Goal: Check status: Check status

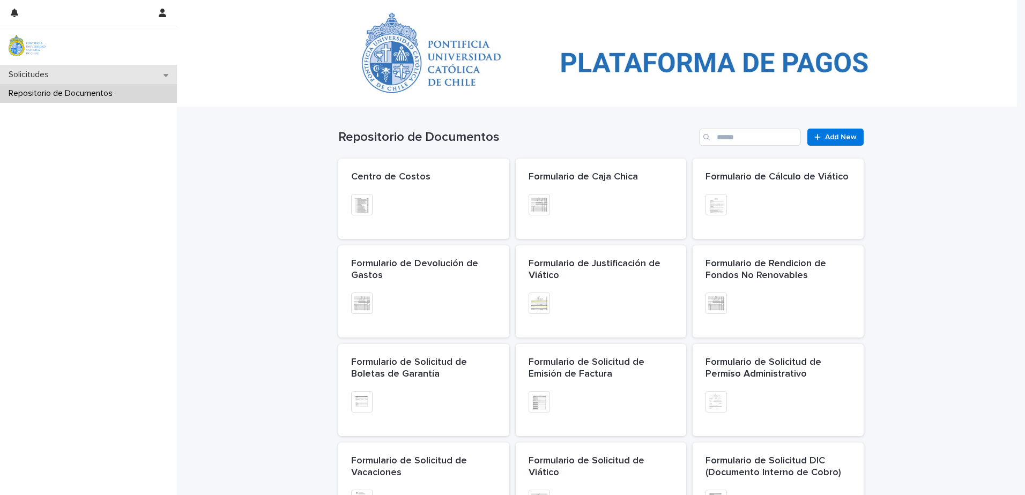
click at [71, 76] on div "Solicitudes" at bounding box center [88, 74] width 177 height 19
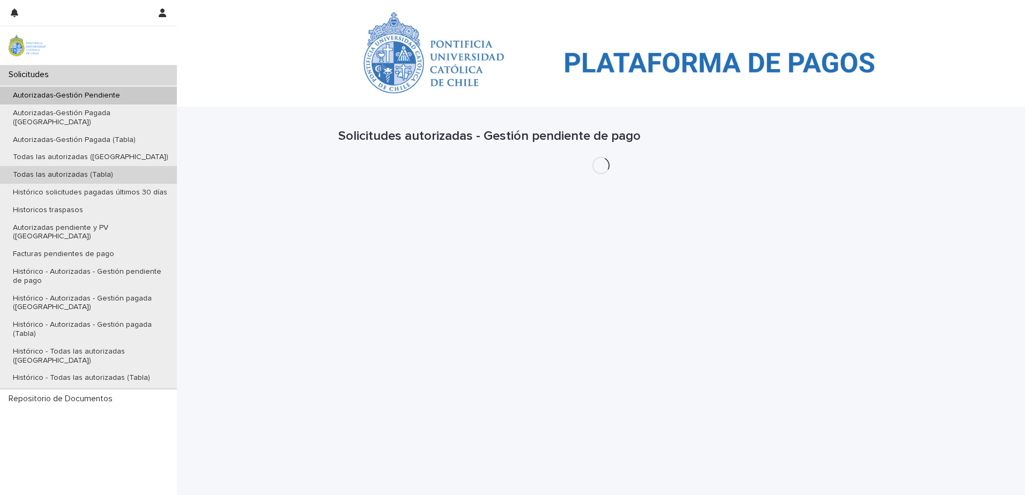
click at [108, 171] on p "Todas las autorizadas (Tabla)" at bounding box center [62, 175] width 117 height 9
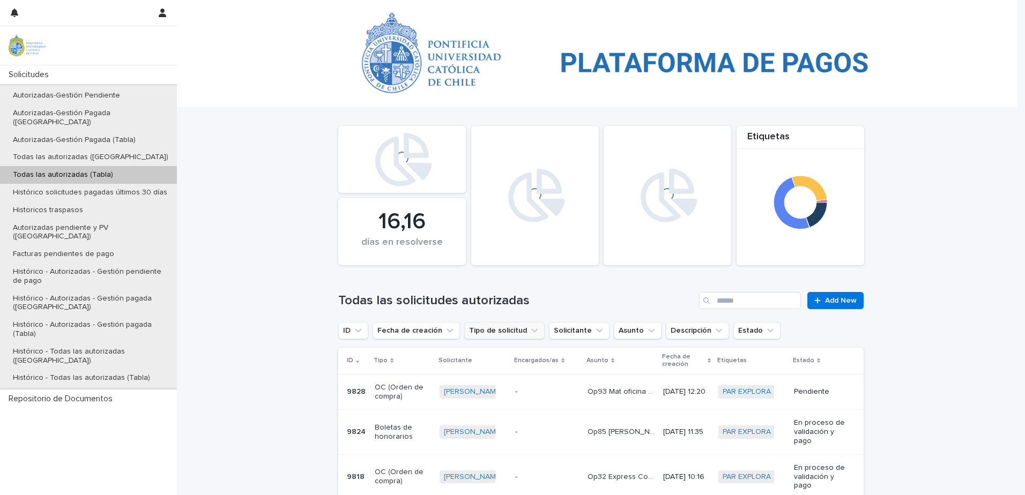
click at [477, 338] on button "Tipo de solicitud" at bounding box center [504, 330] width 80 height 17
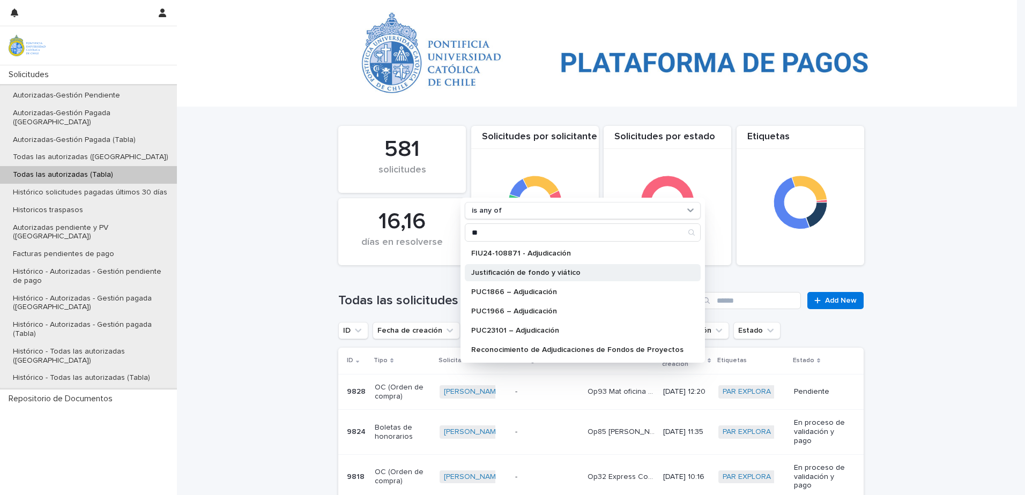
type input "**"
click at [555, 269] on p "Justificación de fondo y viático" at bounding box center [577, 273] width 212 height 8
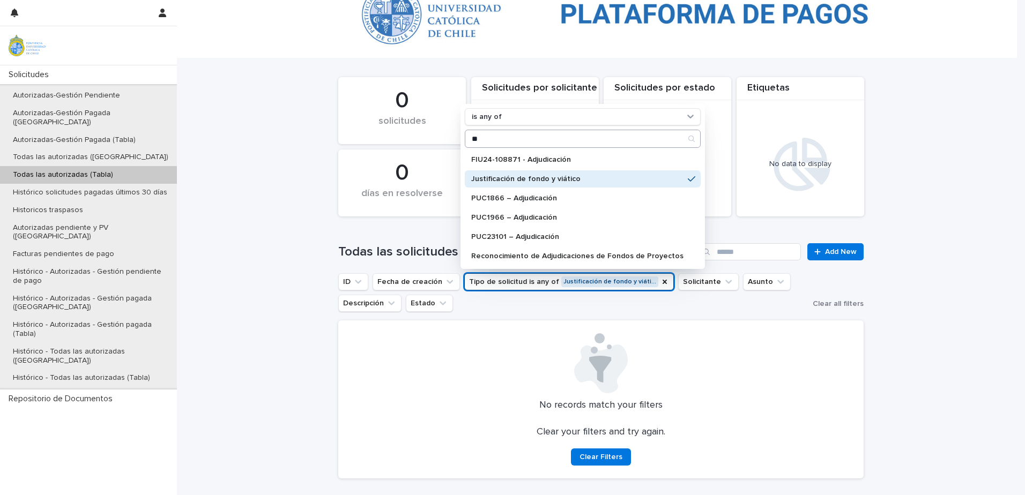
scroll to position [94, 0]
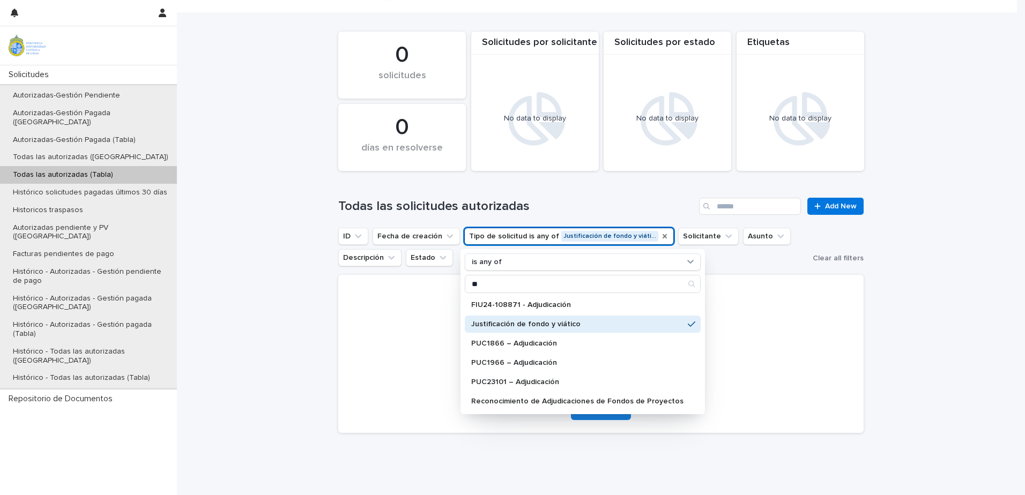
click at [661, 233] on icon "Tipo de solicitud" at bounding box center [665, 236] width 9 height 9
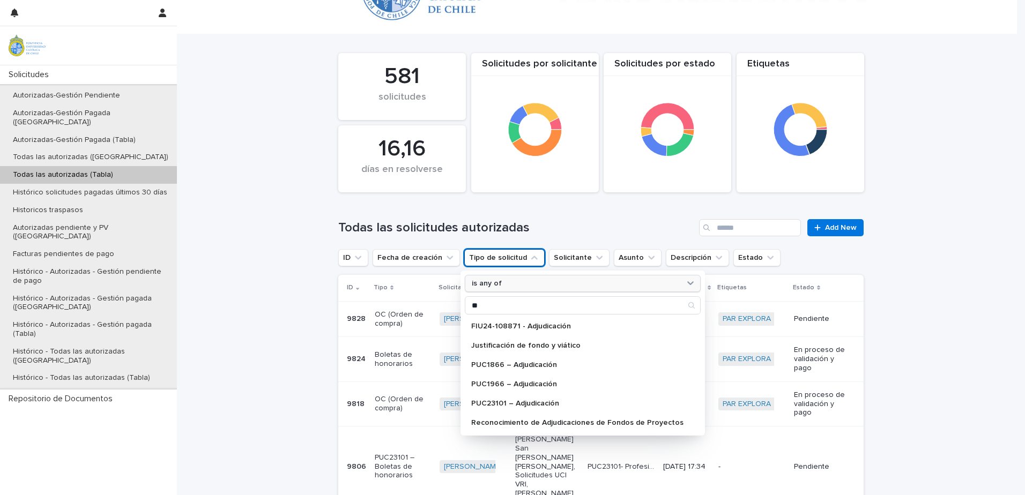
scroll to position [94, 0]
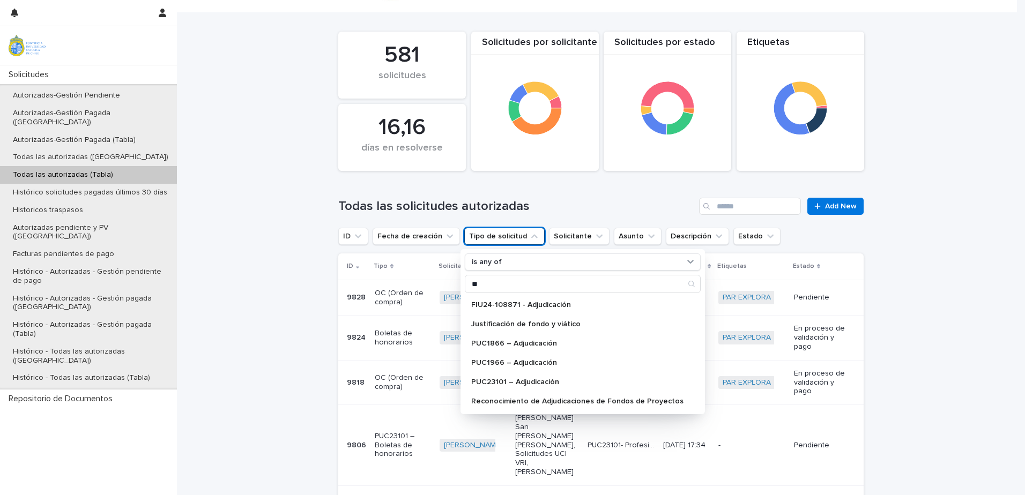
click at [281, 294] on div "Loading... Saving… Loading... Saving… Etiquetas 16,16 días en resolverse Solici…" at bounding box center [601, 492] width 848 height 959
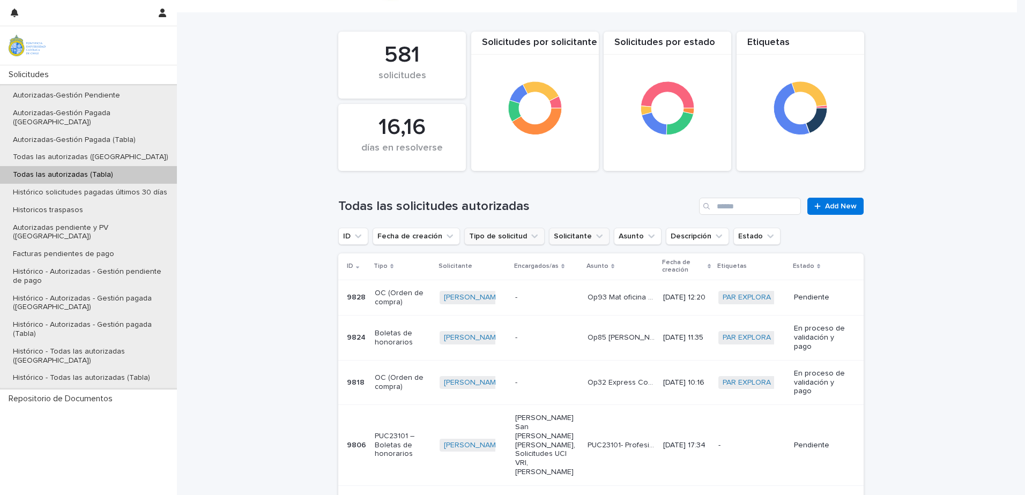
click at [594, 235] on icon "Solicitante" at bounding box center [599, 236] width 11 height 11
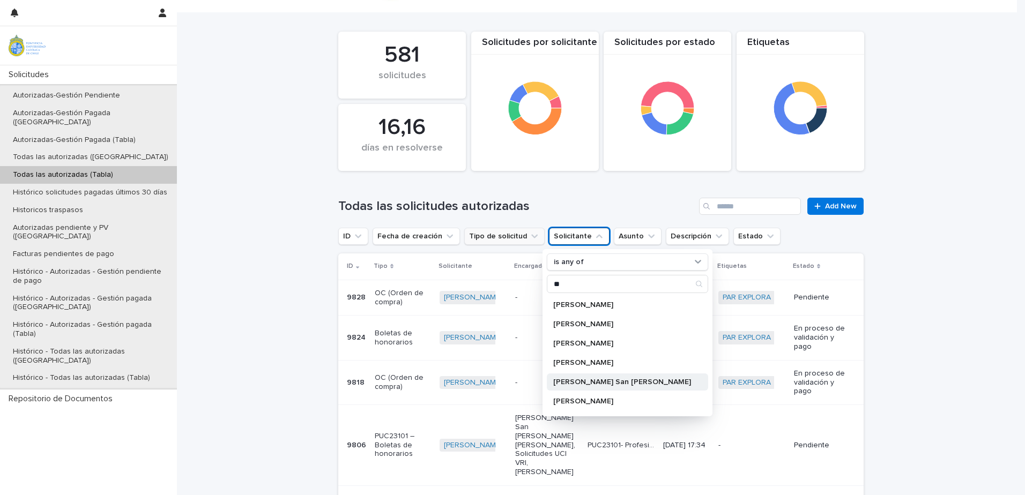
type input "**"
click at [589, 387] on div "[PERSON_NAME] San [PERSON_NAME]" at bounding box center [627, 382] width 161 height 17
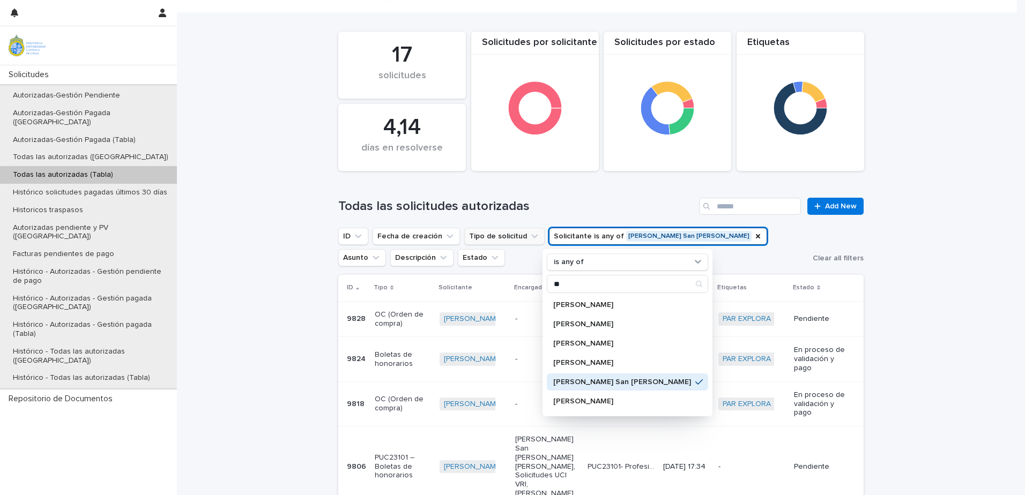
click at [294, 361] on div "Loading... Saving… Loading... Saving… Etiquetas 4,14 días en resolverse Solicit…" at bounding box center [601, 503] width 848 height 980
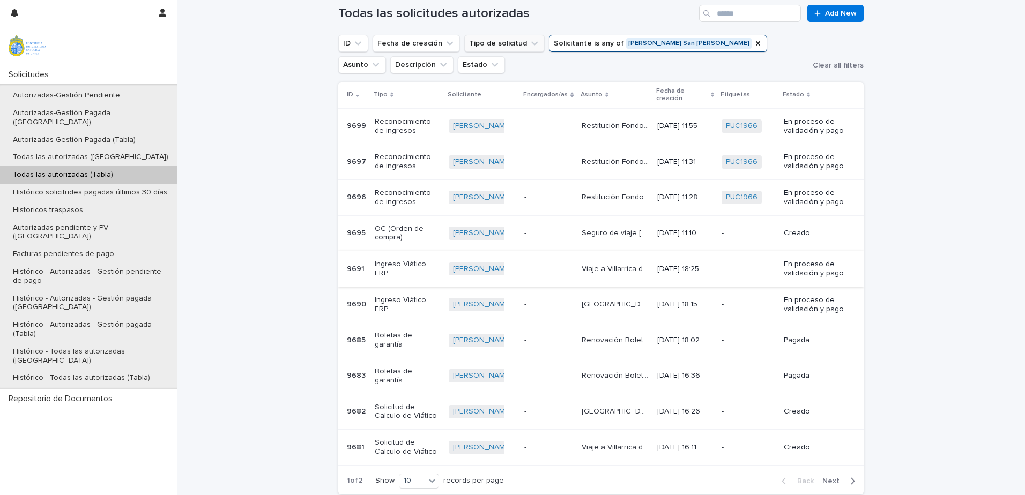
scroll to position [234, 0]
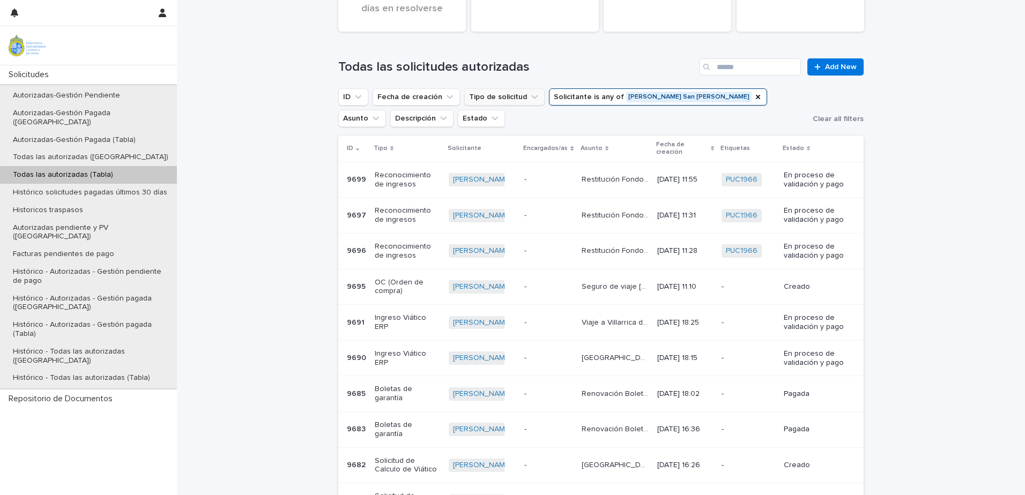
click at [585, 316] on p "Viaje a Villarrica de [PERSON_NAME], representación FIUF" at bounding box center [616, 321] width 69 height 11
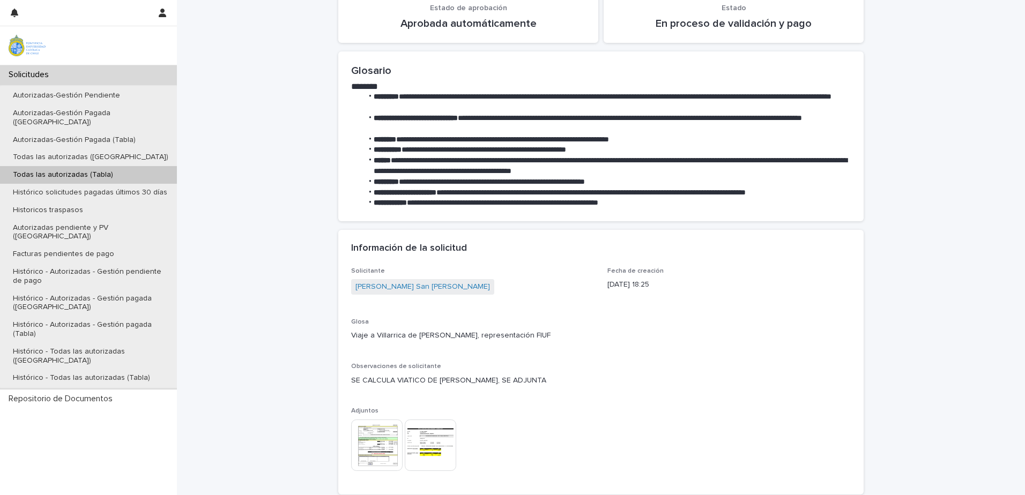
scroll to position [322, 0]
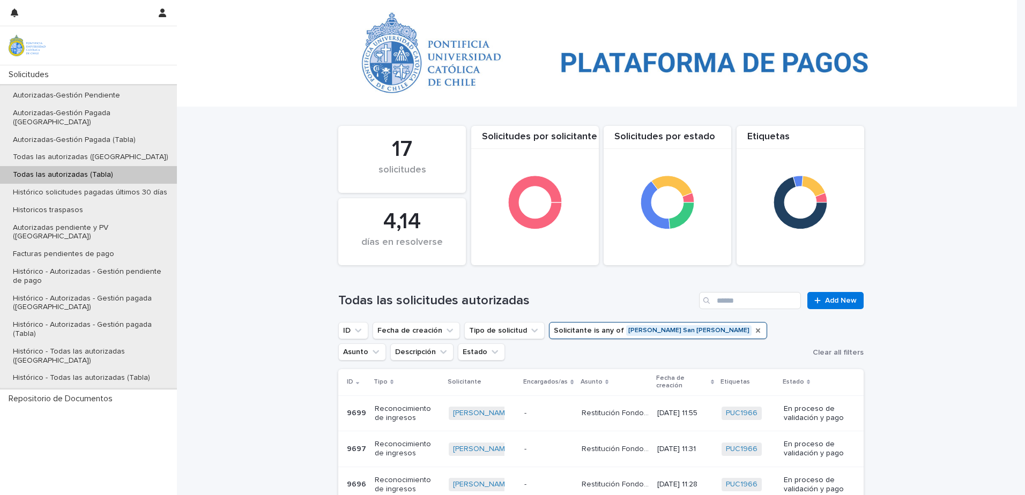
click at [754, 328] on icon "Solicitante" at bounding box center [758, 331] width 9 height 9
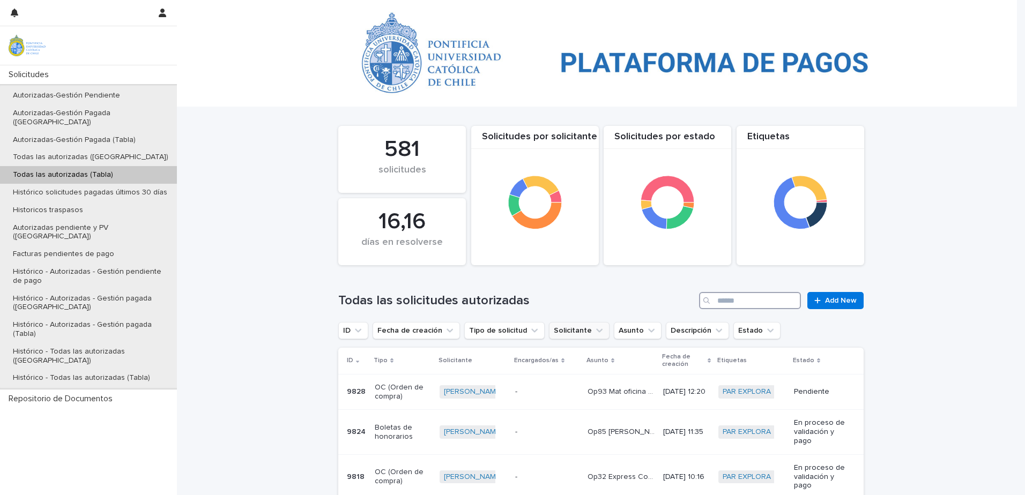
click at [737, 297] on input "Search" at bounding box center [750, 300] width 102 height 17
click at [736, 297] on input "Search" at bounding box center [750, 300] width 102 height 17
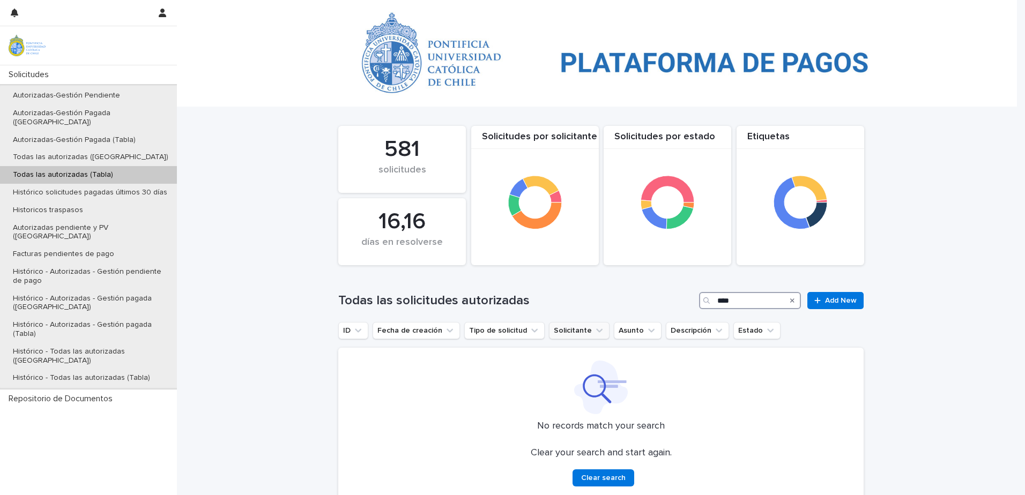
type input "****"
click at [794, 301] on div "Search" at bounding box center [792, 300] width 17 height 17
click at [790, 301] on icon "Search" at bounding box center [792, 301] width 4 height 6
click at [788, 303] on input "****" at bounding box center [750, 300] width 102 height 17
click at [791, 296] on input "****" at bounding box center [750, 300] width 102 height 17
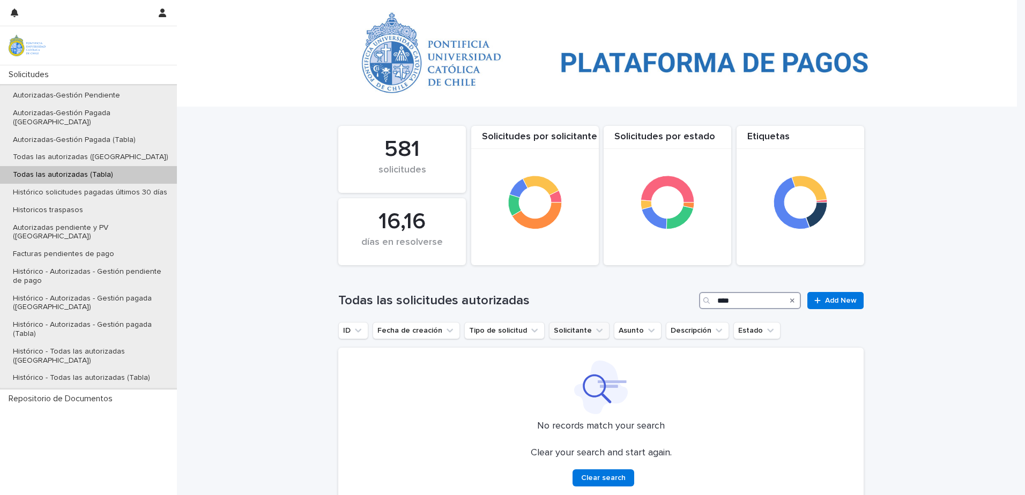
click at [790, 298] on input "****" at bounding box center [750, 300] width 102 height 17
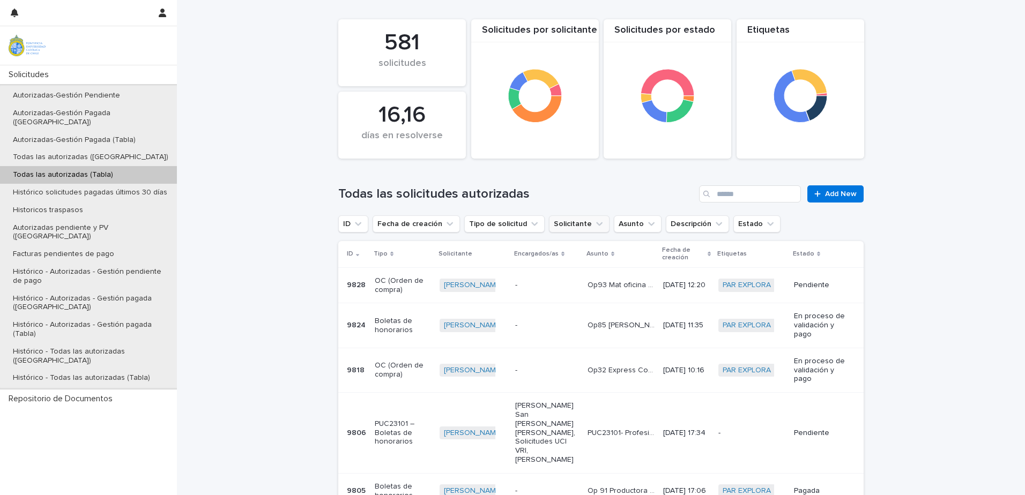
scroll to position [107, 0]
click at [576, 227] on button "Solicitante" at bounding box center [579, 223] width 61 height 17
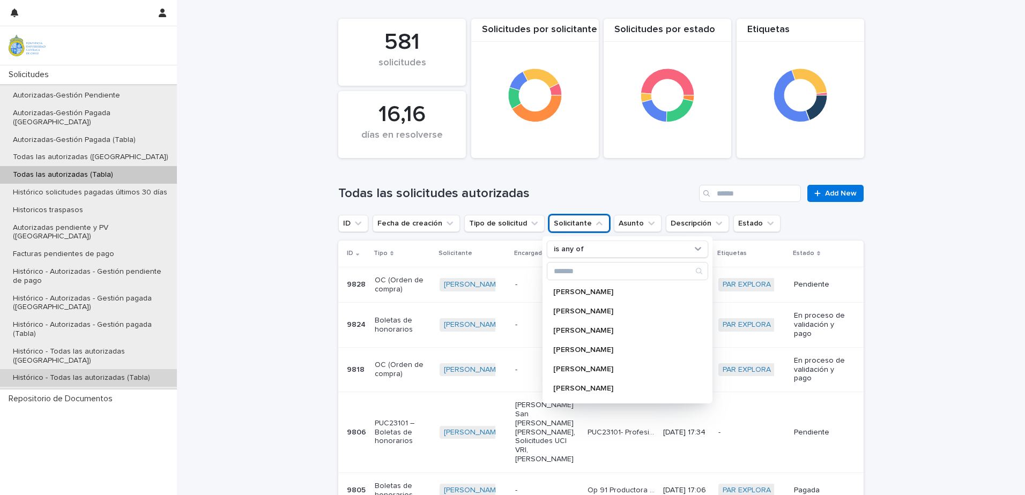
click at [70, 369] on div "Histórico - Todas las autorizadas (Tabla)" at bounding box center [88, 378] width 177 height 18
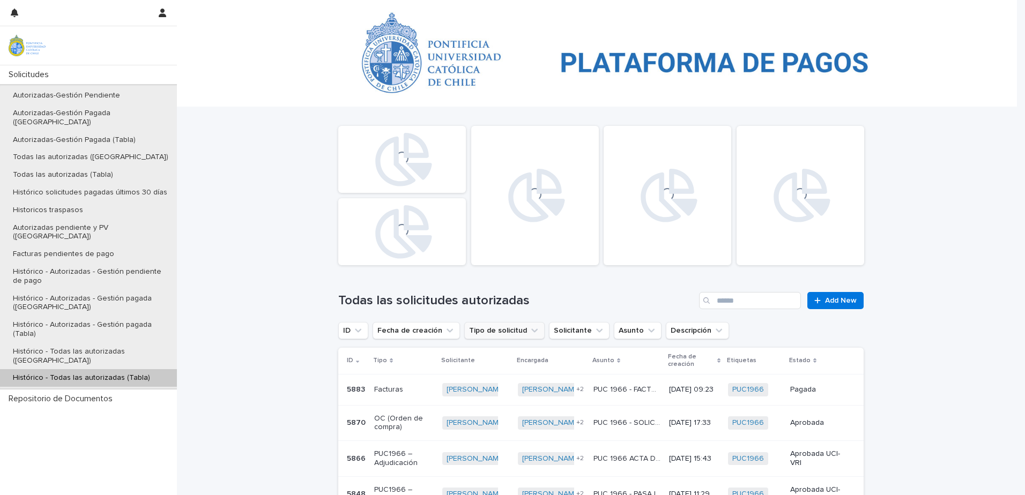
click at [517, 330] on button "Tipo de solicitud" at bounding box center [504, 330] width 80 height 17
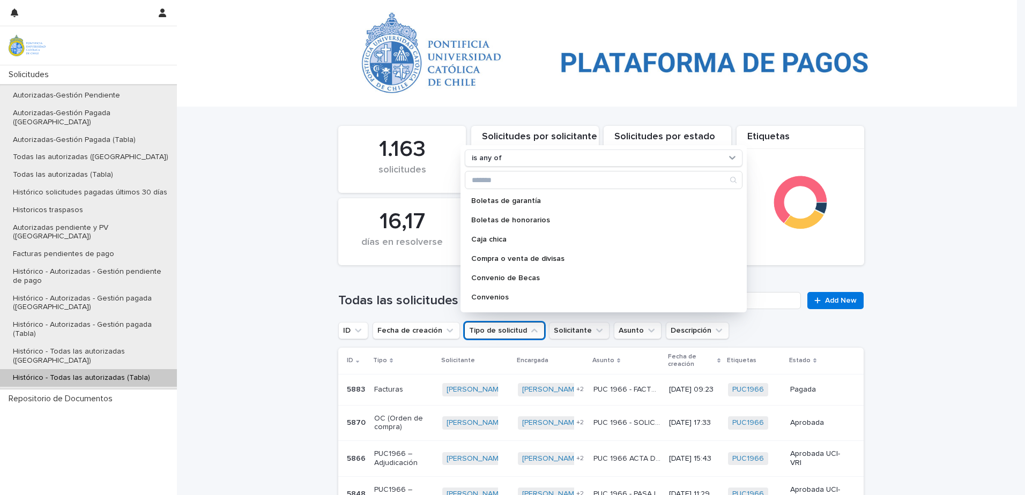
click at [578, 336] on button "Solicitante" at bounding box center [579, 330] width 61 height 17
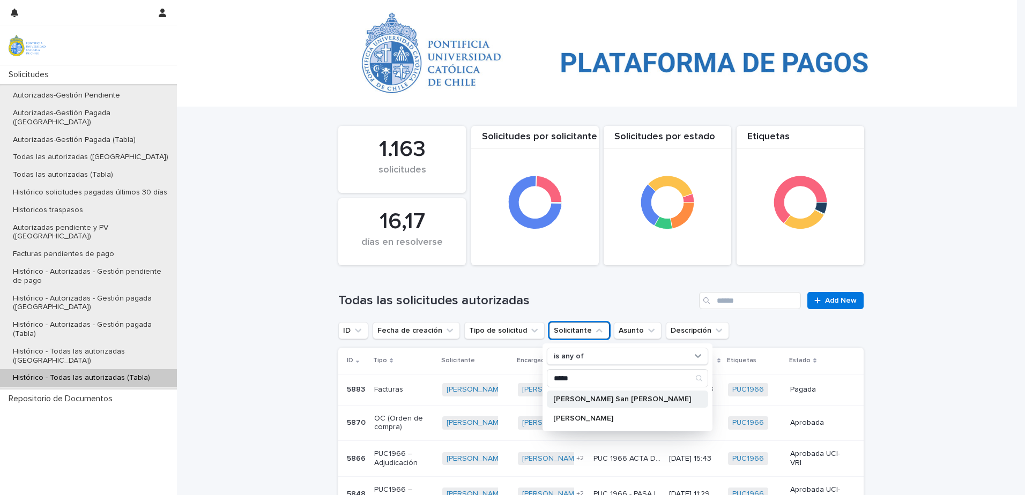
type input "*****"
click at [587, 394] on div "[PERSON_NAME] San [PERSON_NAME]" at bounding box center [627, 399] width 161 height 17
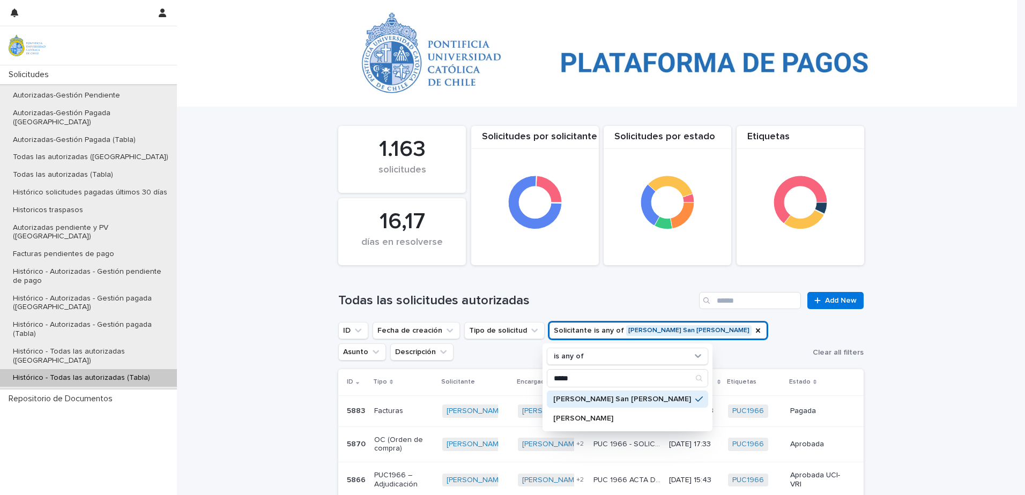
click at [293, 319] on div "Loading... Saving… Loading... Saving… Etiquetas 16,17 días en resolverse Solici…" at bounding box center [601, 473] width 848 height 732
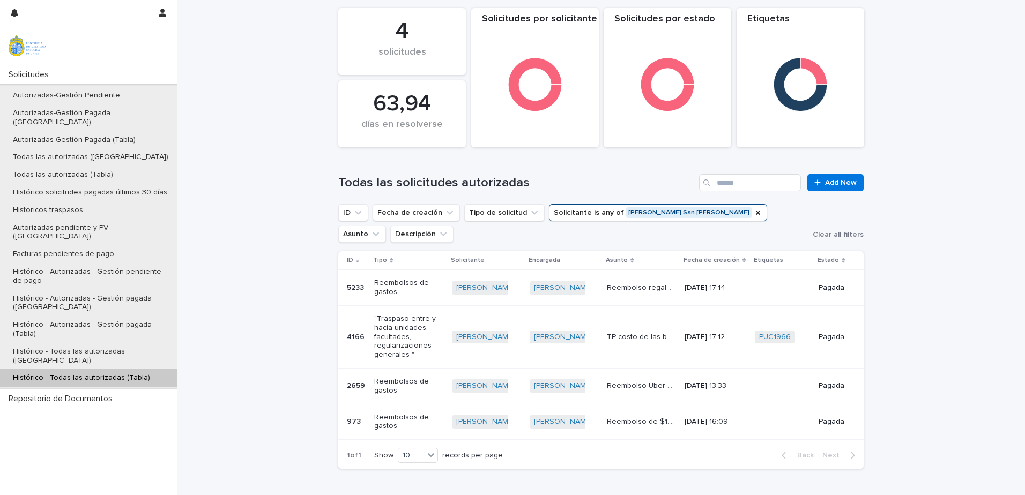
scroll to position [154, 0]
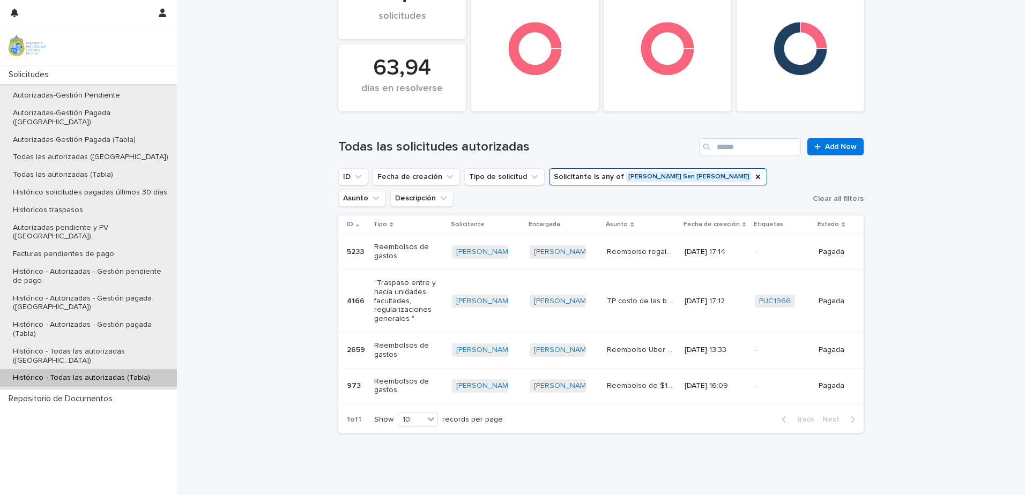
click at [651, 253] on p "Reembolso regalo [PERSON_NAME]" at bounding box center [641, 251] width 69 height 11
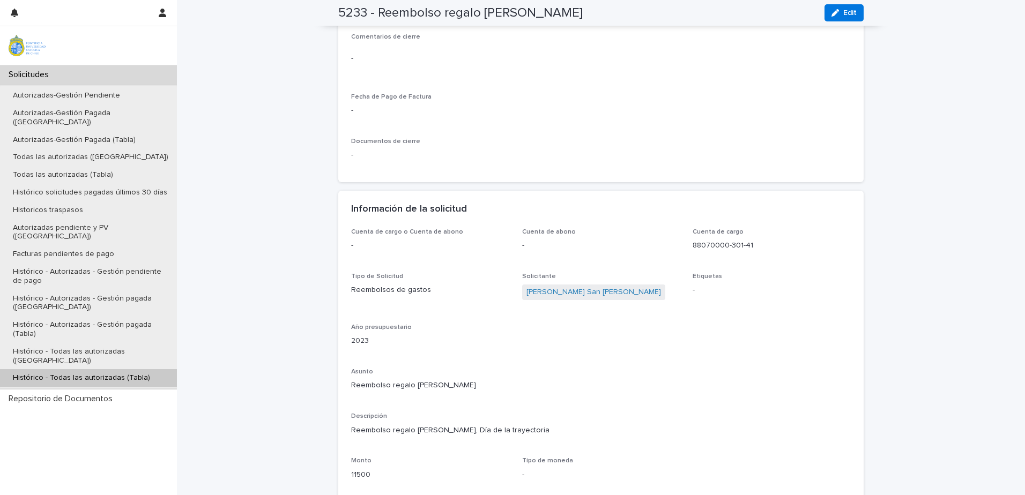
scroll to position [814, 0]
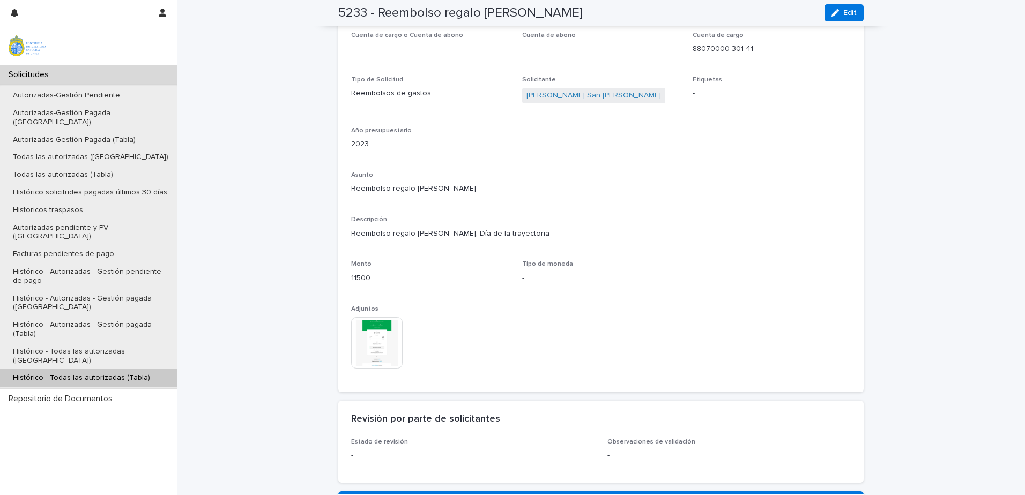
click at [375, 338] on img at bounding box center [376, 342] width 51 height 51
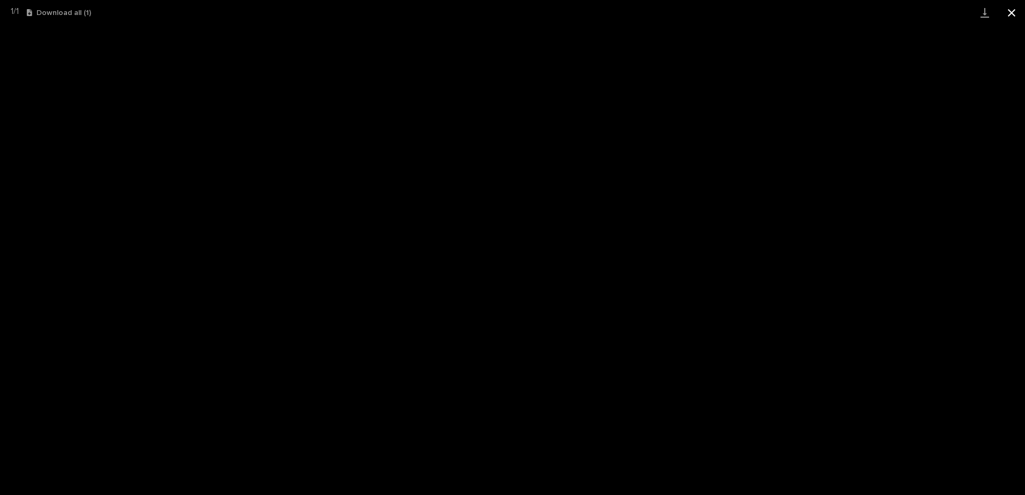
drag, startPoint x: 1012, startPoint y: 14, endPoint x: 1004, endPoint y: 24, distance: 12.6
click at [1011, 16] on button "Close gallery" at bounding box center [1011, 12] width 27 height 25
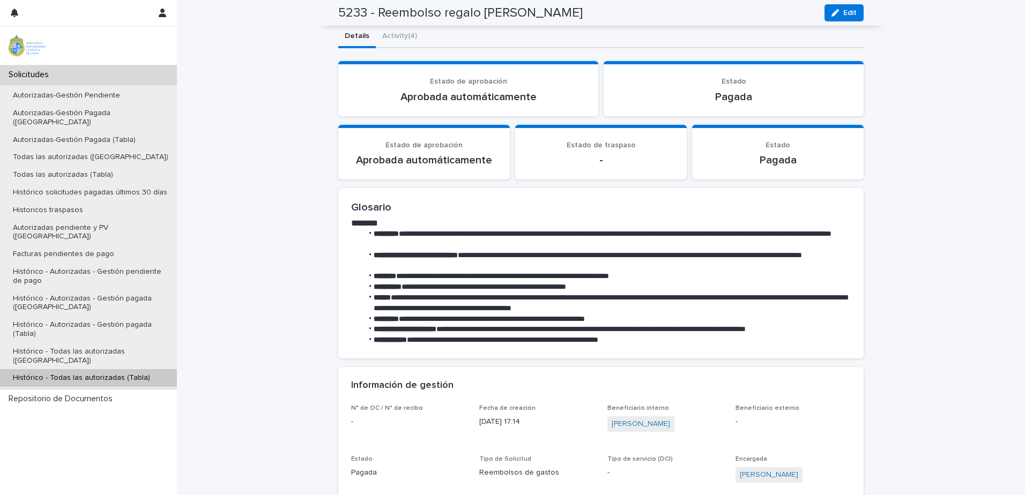
scroll to position [10, 0]
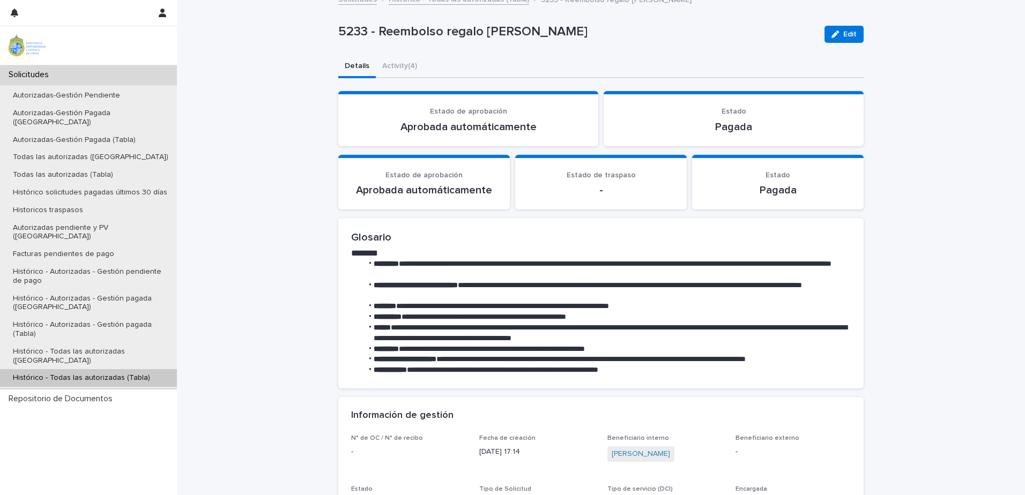
click at [406, 64] on button "Activity (4)" at bounding box center [400, 67] width 48 height 23
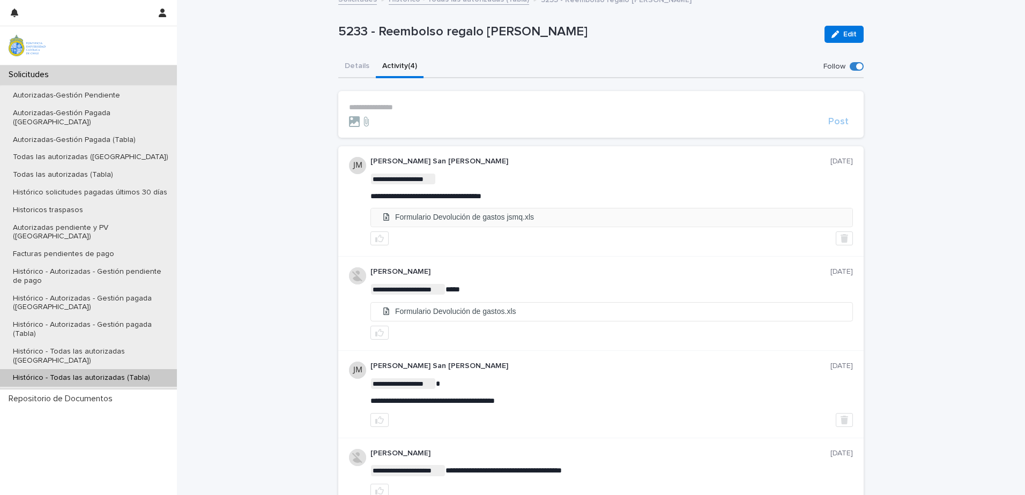
click at [495, 219] on li "Formulario Devolución de gastos jsmq.xls" at bounding box center [611, 218] width 481 height 18
click at [355, 70] on button "Details" at bounding box center [357, 67] width 38 height 23
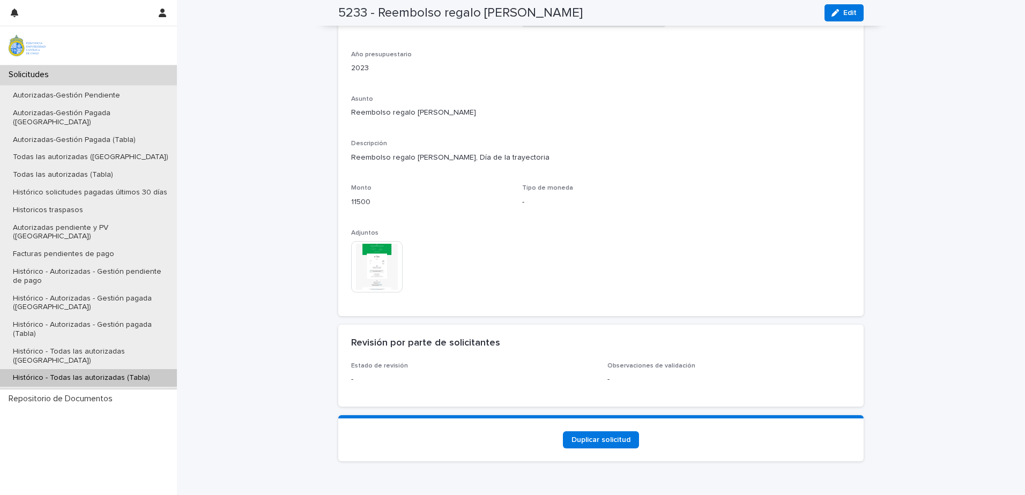
scroll to position [918, 0]
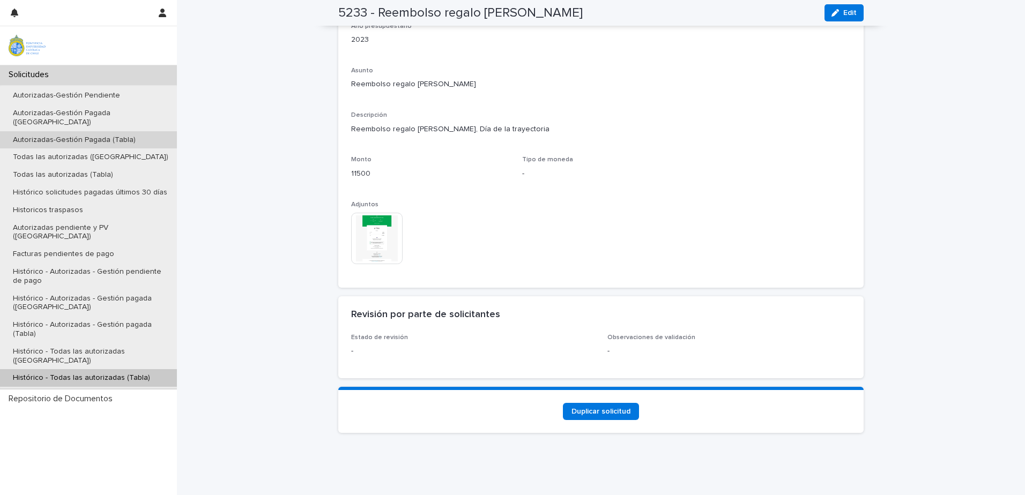
click at [95, 131] on div "Autorizadas-Gestión Pagada (Tabla)" at bounding box center [88, 140] width 177 height 18
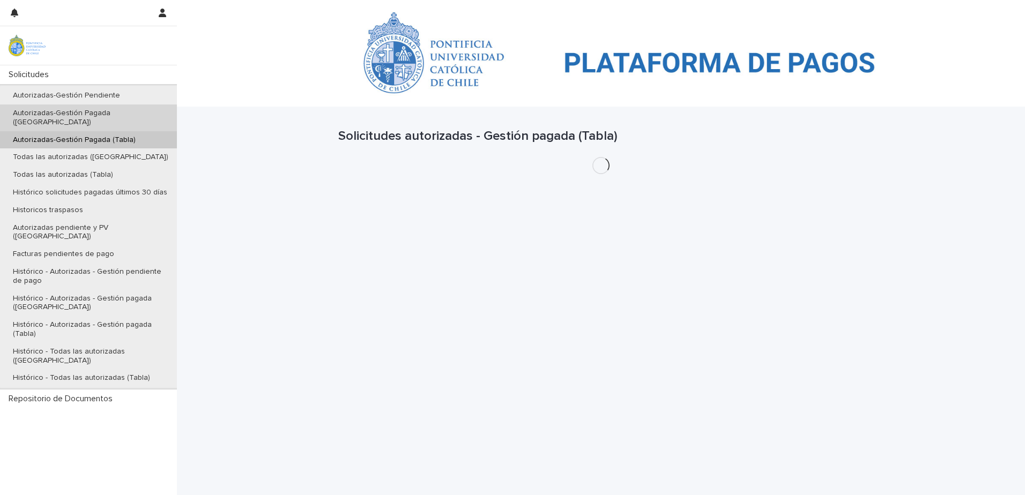
click at [100, 112] on p "Autorizadas-Gestión Pagada ([GEOGRAPHIC_DATA])" at bounding box center [90, 118] width 173 height 18
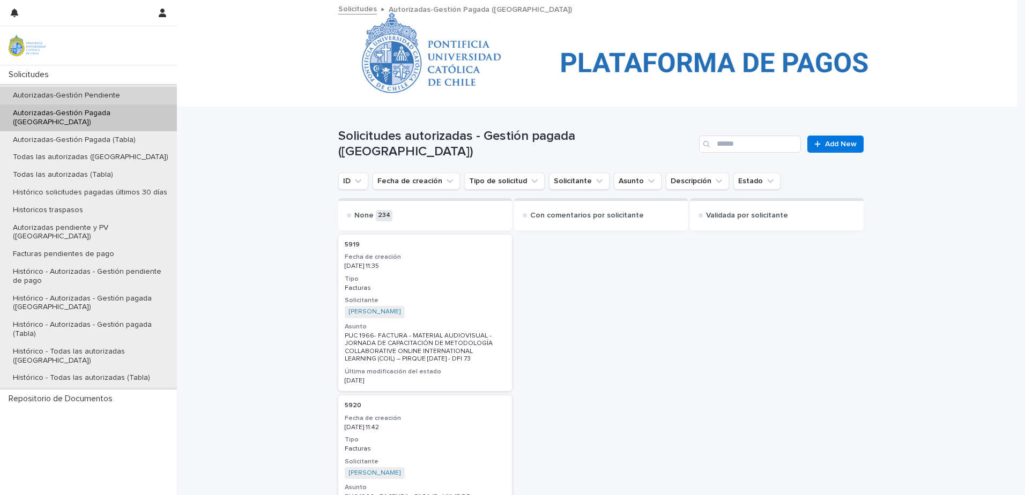
click at [99, 99] on p "Autorizadas-Gestión Pendiente" at bounding box center [66, 95] width 124 height 9
